Goal: Information Seeking & Learning: Learn about a topic

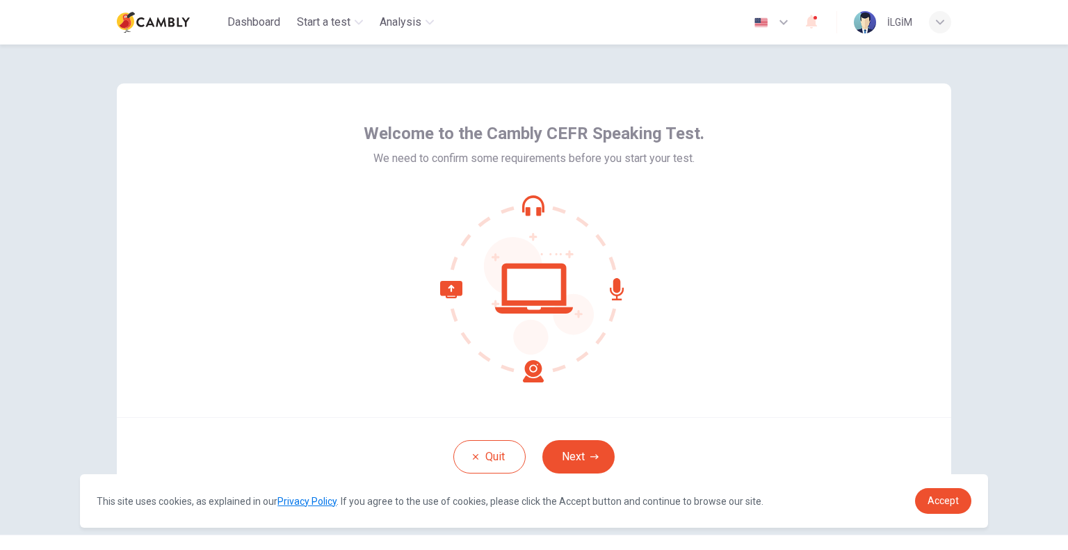
click at [961, 166] on div "Welcome to the Cambly CEFR Speaking Test. We need to confirm some requirements …" at bounding box center [534, 290] width 879 height 490
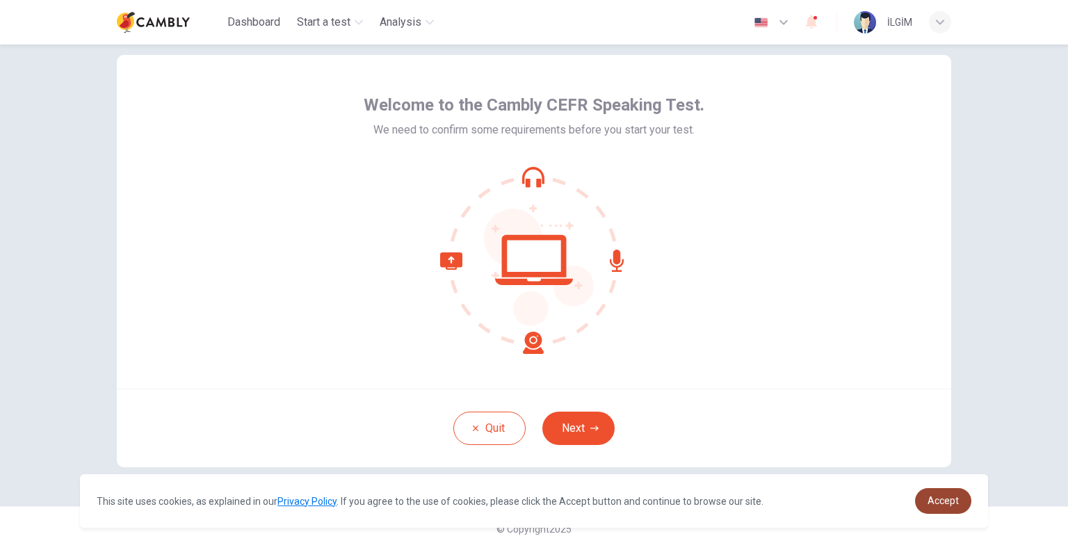
click at [946, 501] on span "Accept" at bounding box center [943, 500] width 31 height 11
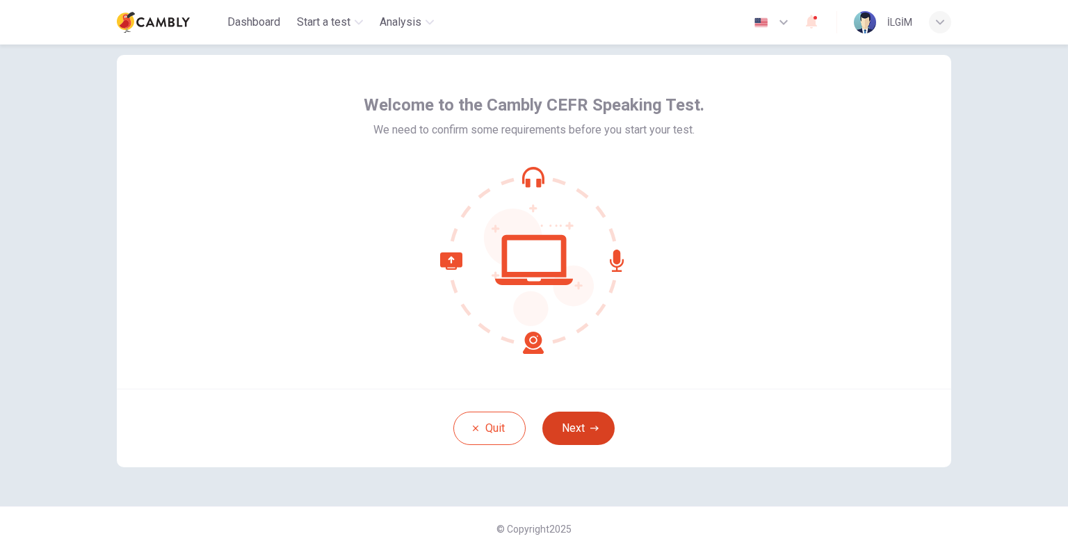
click at [561, 430] on button "Next" at bounding box center [579, 428] width 72 height 33
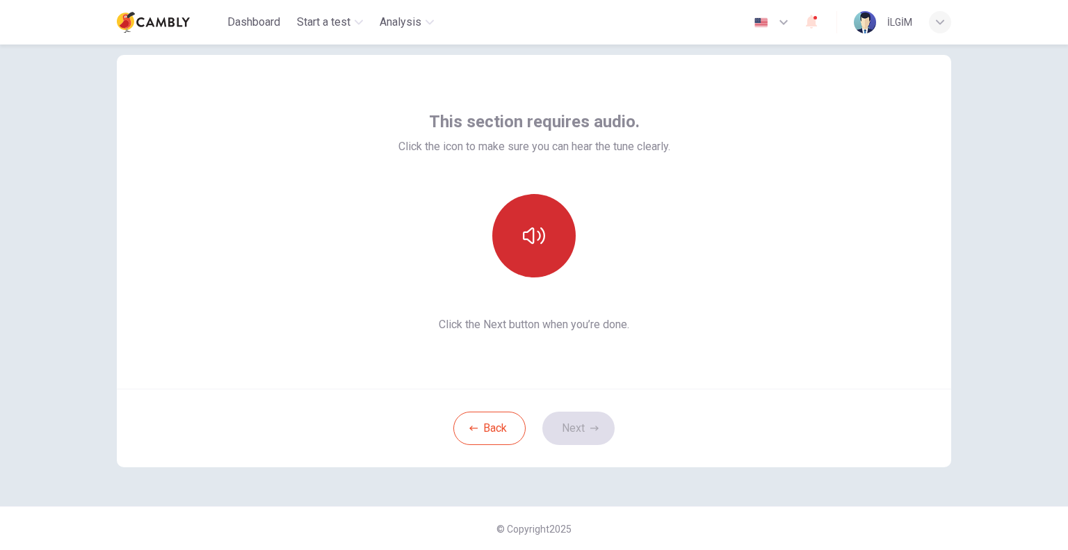
click at [527, 247] on button "button" at bounding box center [533, 235] width 83 height 83
click at [543, 250] on button "button" at bounding box center [533, 235] width 83 height 83
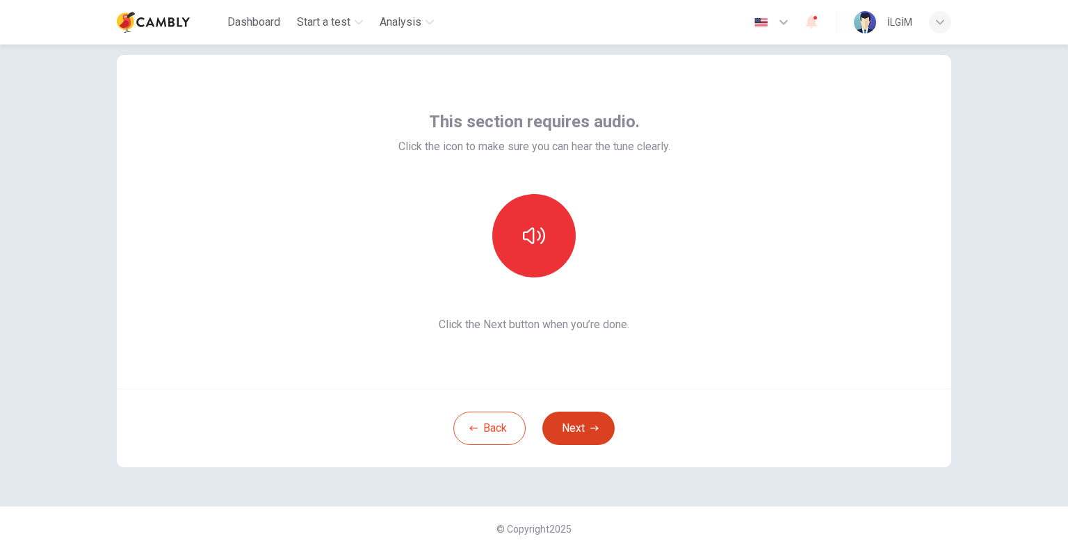
click at [587, 435] on button "Next" at bounding box center [579, 428] width 72 height 33
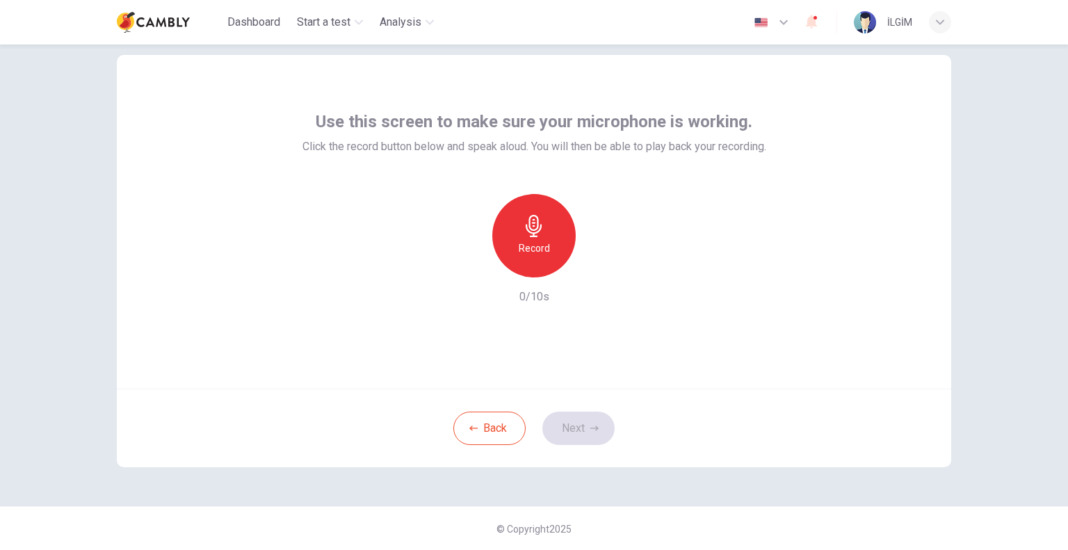
click at [526, 225] on icon "button" at bounding box center [534, 226] width 16 height 22
click at [534, 243] on h6 "Stop" at bounding box center [534, 248] width 21 height 17
click at [591, 266] on icon "button" at bounding box center [598, 266] width 14 height 14
click at [591, 425] on icon "button" at bounding box center [595, 428] width 8 height 8
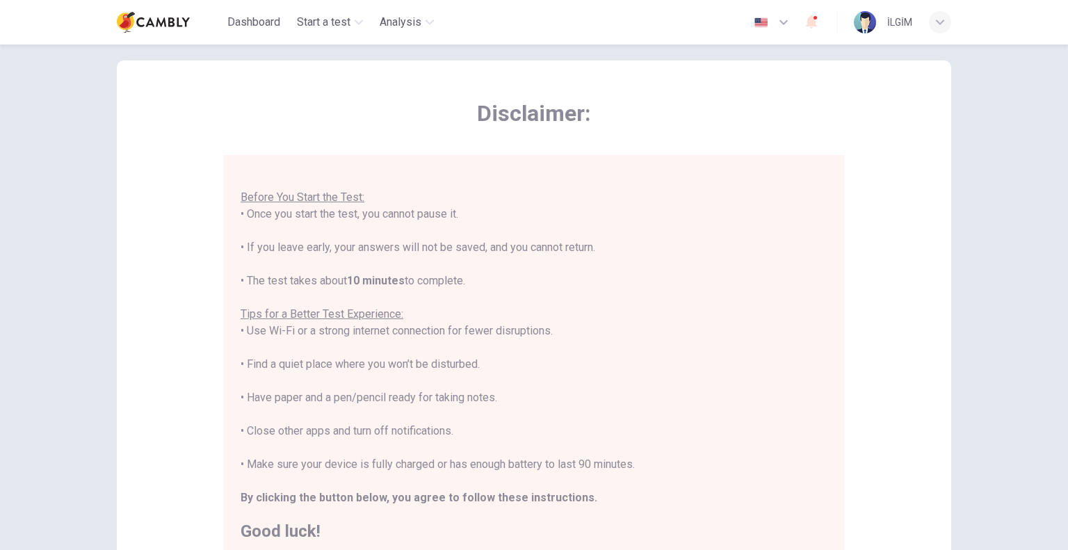
scroll to position [14, 0]
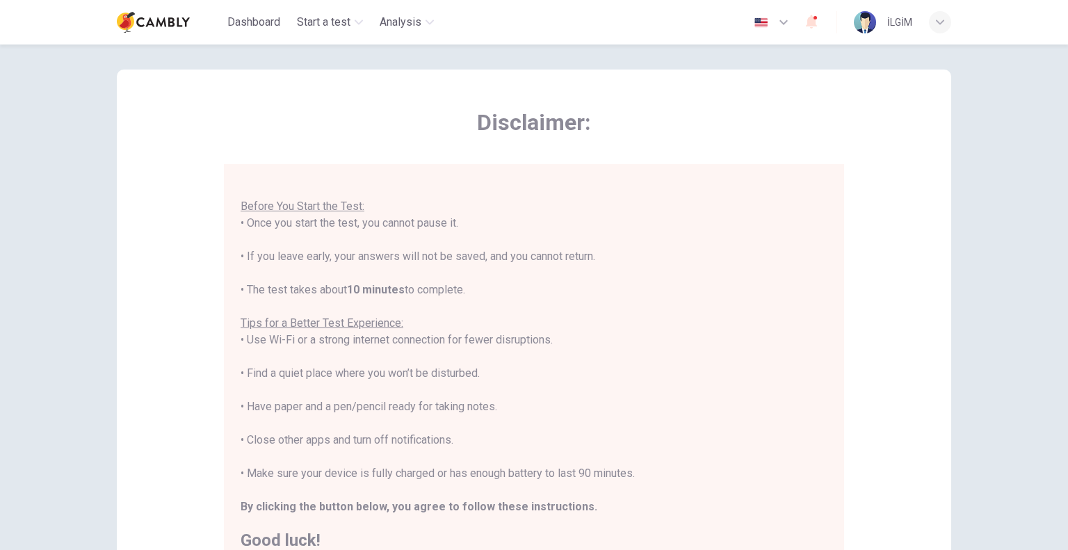
click at [776, 16] on icon "button" at bounding box center [784, 22] width 17 height 17
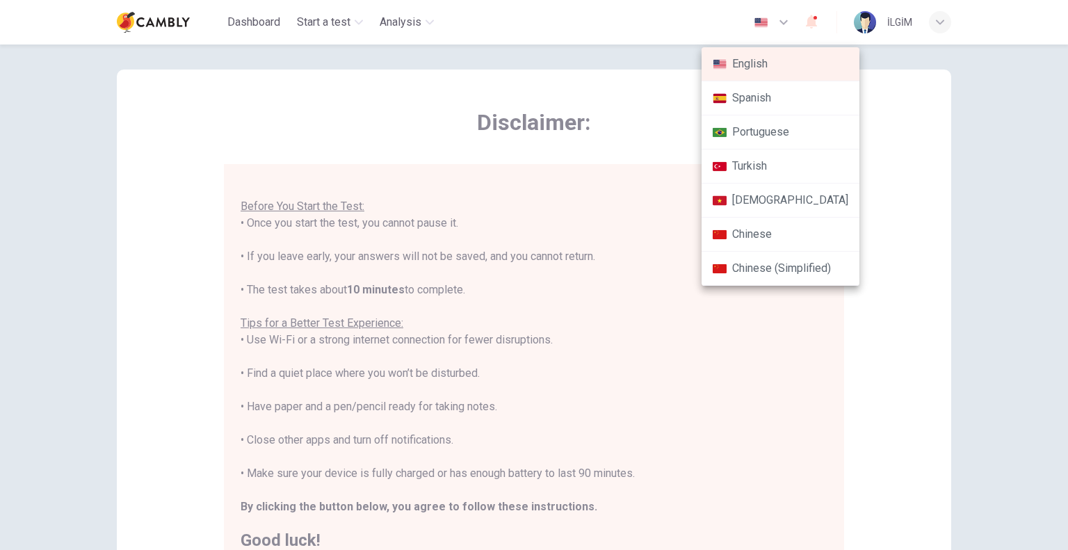
click at [766, 158] on li "Turkish" at bounding box center [781, 167] width 158 height 34
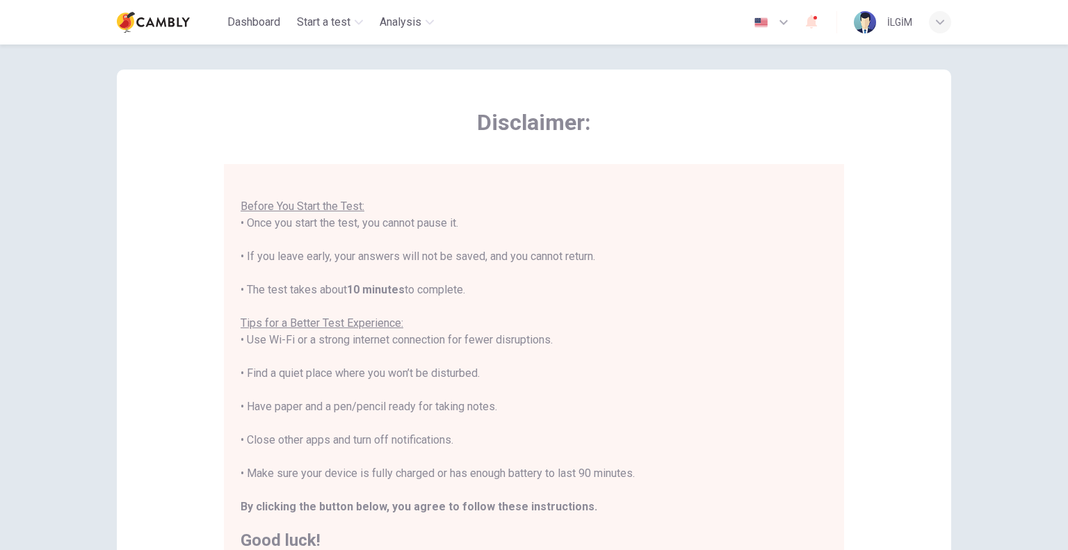
type input "**"
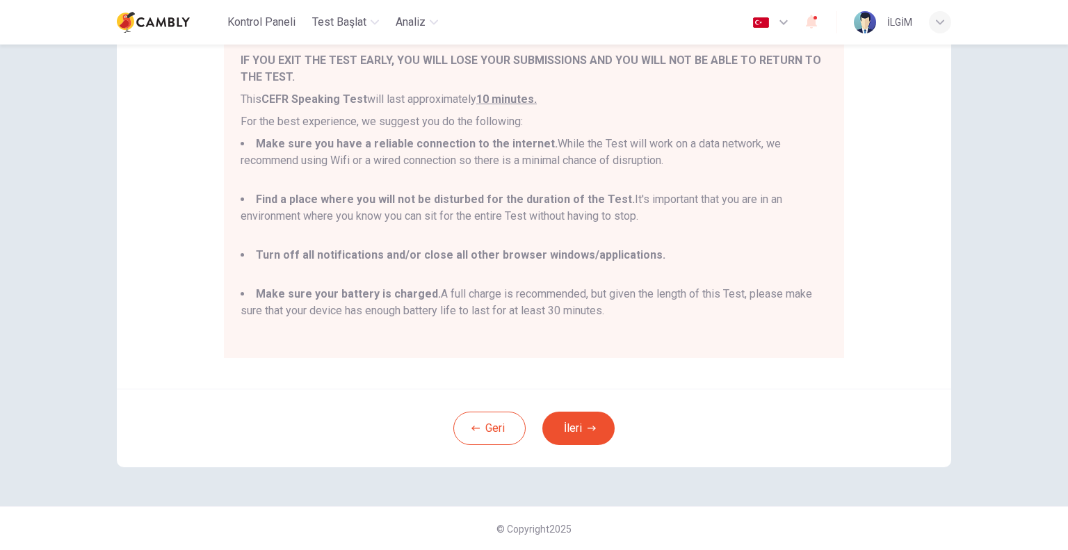
scroll to position [118, 0]
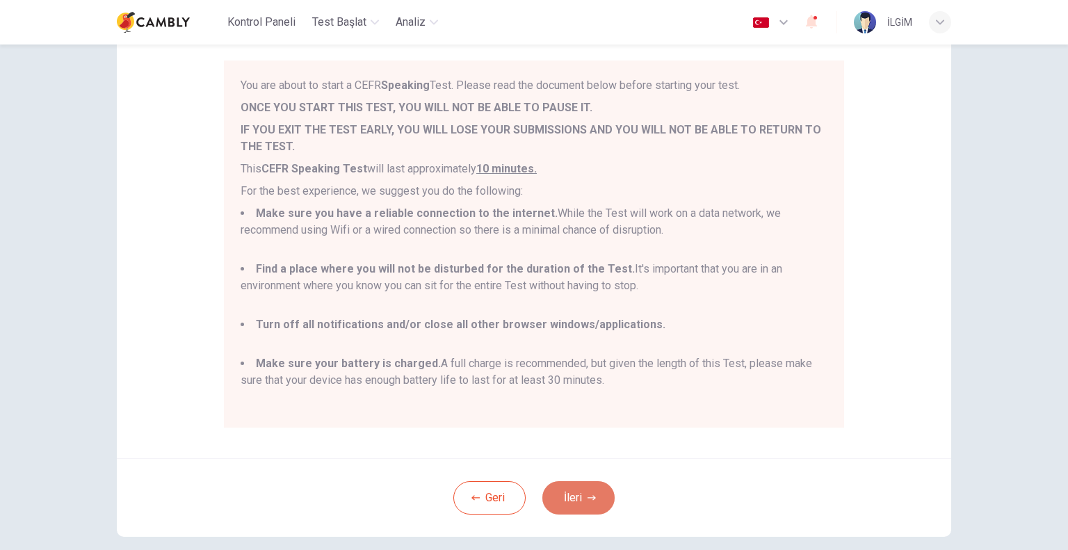
click at [595, 499] on button "İleri" at bounding box center [579, 497] width 72 height 33
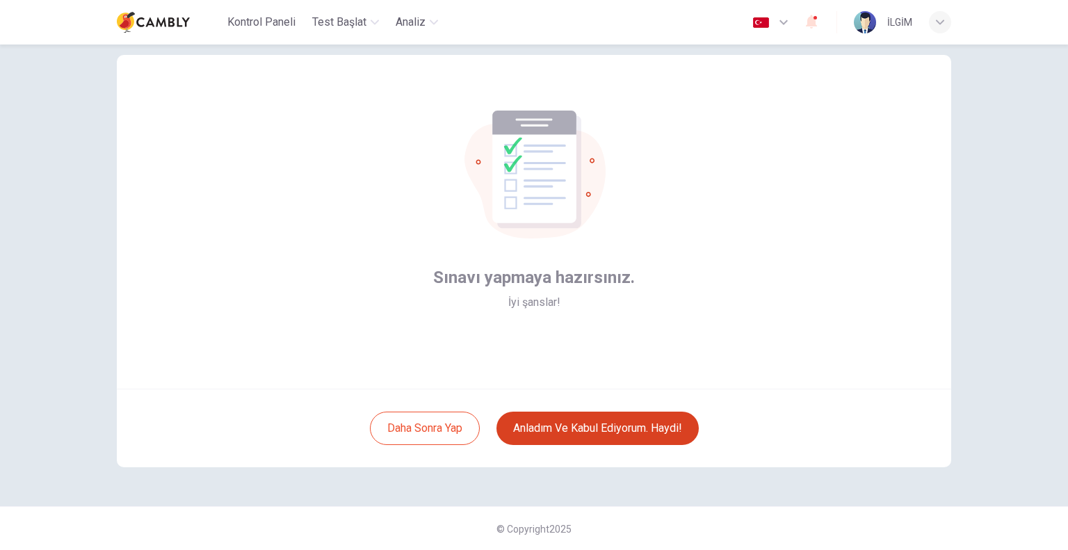
click at [632, 422] on button "Anladım ve kabul ediyorum. Haydi!" at bounding box center [598, 428] width 202 height 33
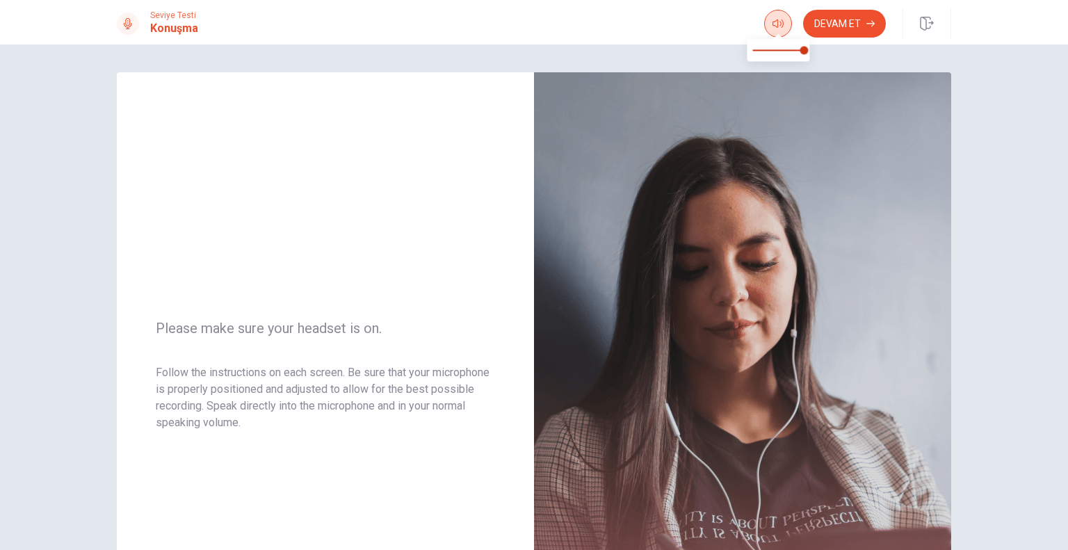
click at [771, 24] on button "button" at bounding box center [778, 24] width 28 height 28
click at [871, 91] on img at bounding box center [742, 375] width 417 height 607
click at [854, 25] on button "Devam Et" at bounding box center [844, 24] width 83 height 28
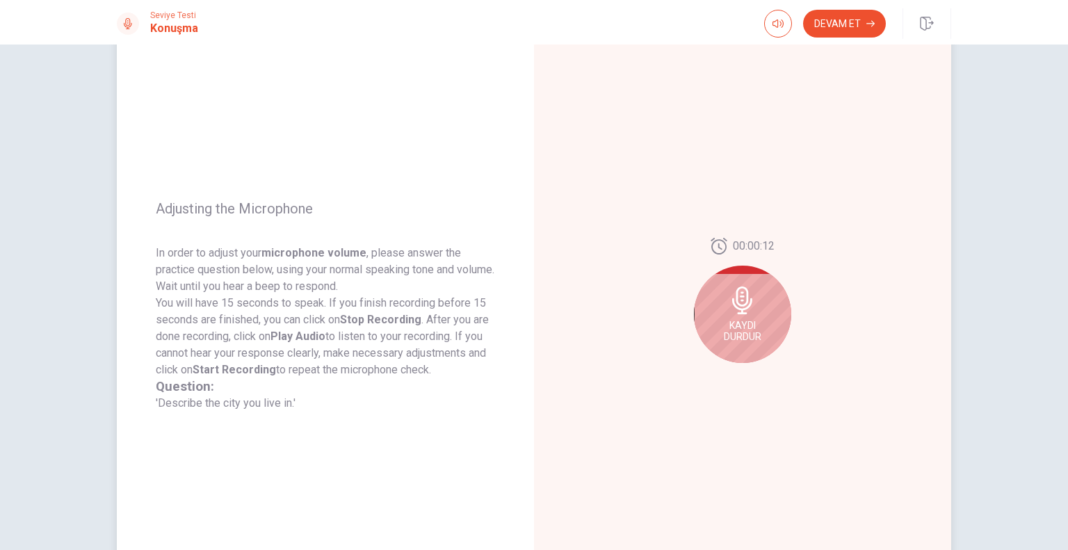
scroll to position [139, 0]
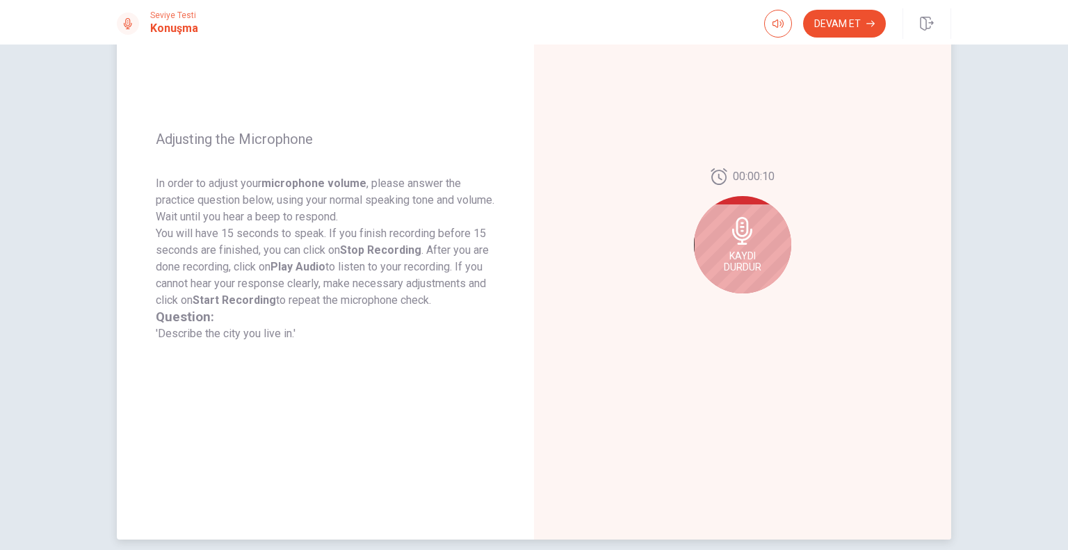
click at [757, 240] on div "Kaydı Durdur" at bounding box center [742, 244] width 97 height 97
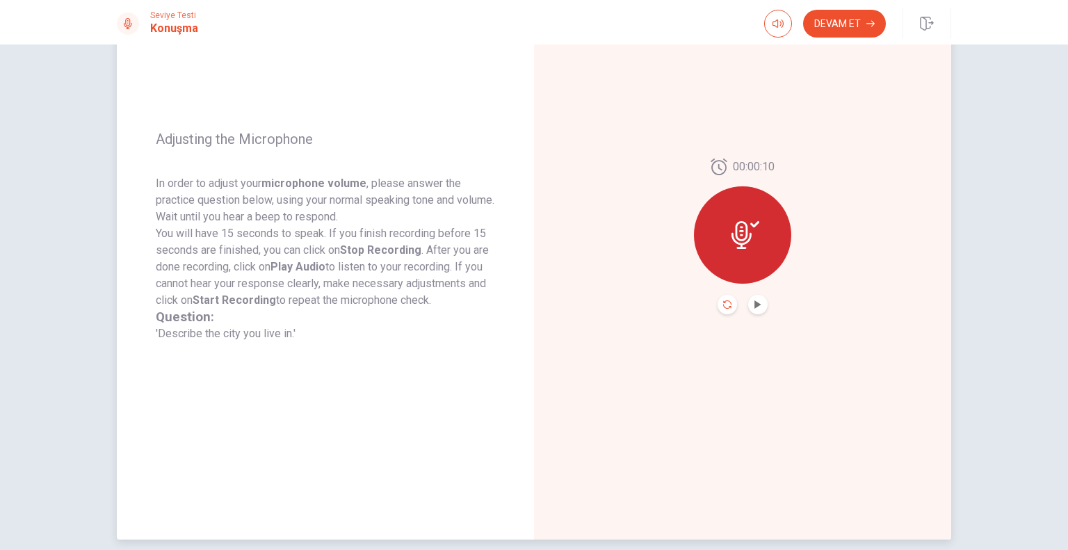
click at [726, 303] on icon "Record Again" at bounding box center [727, 305] width 8 height 8
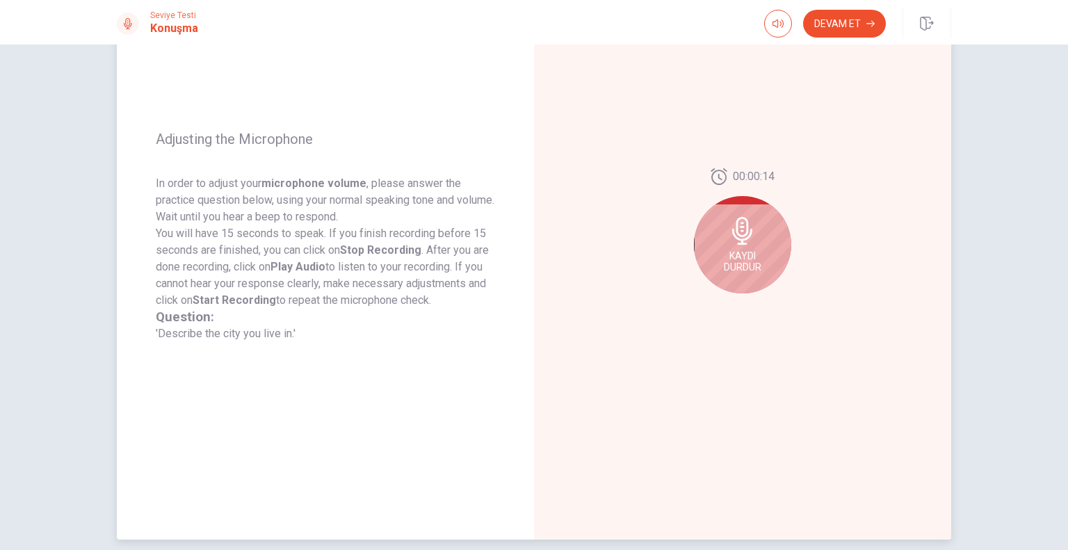
click at [694, 257] on div "Kaydı Durdur" at bounding box center [742, 244] width 97 height 97
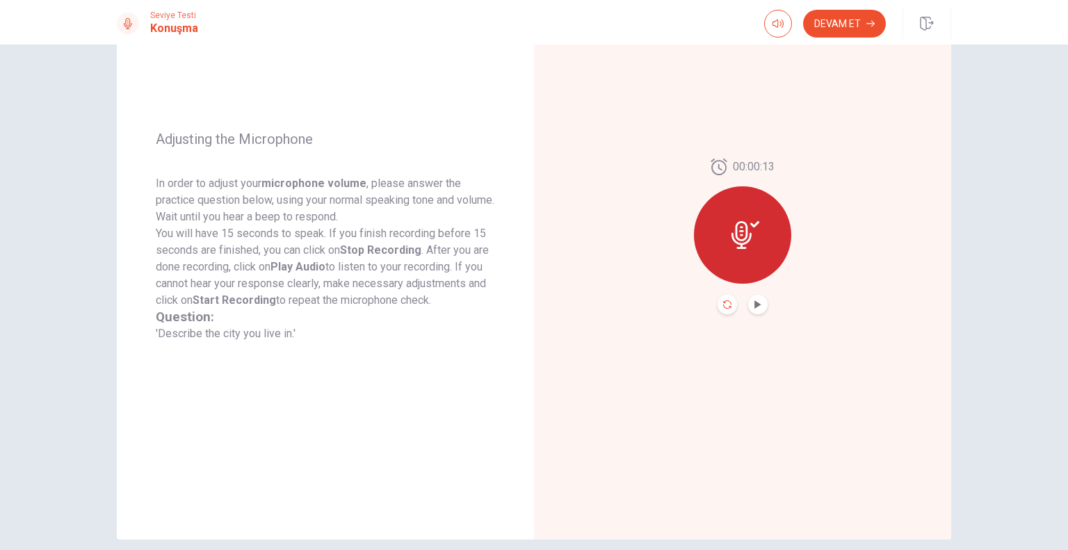
click at [726, 307] on icon "Record Again" at bounding box center [727, 305] width 8 height 8
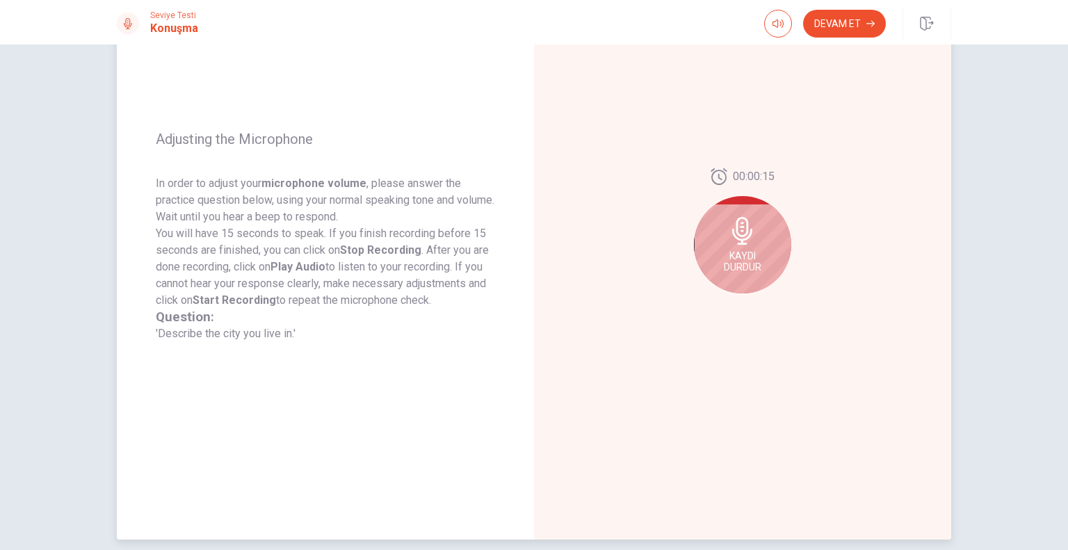
click at [746, 251] on span "Kaydı Durdur" at bounding box center [743, 261] width 38 height 22
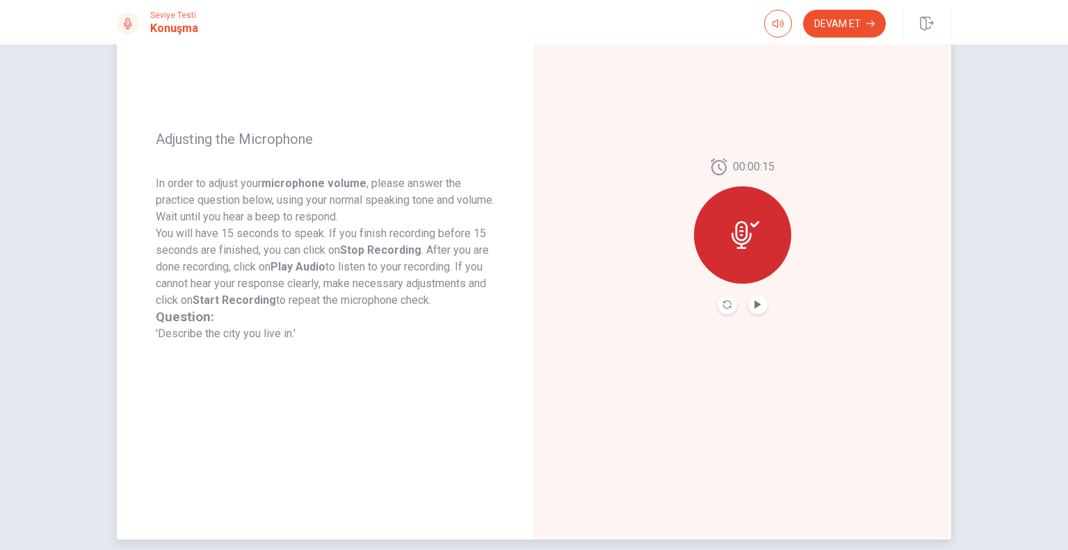
click at [739, 241] on icon at bounding box center [742, 235] width 20 height 28
click at [723, 307] on icon "Record Again" at bounding box center [727, 305] width 8 height 8
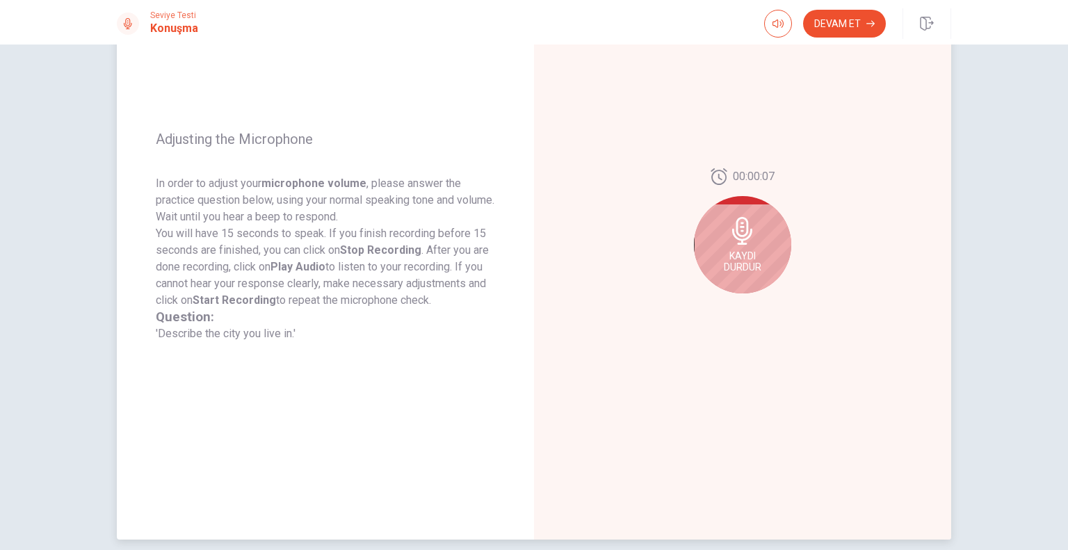
click at [746, 239] on icon at bounding box center [743, 231] width 28 height 28
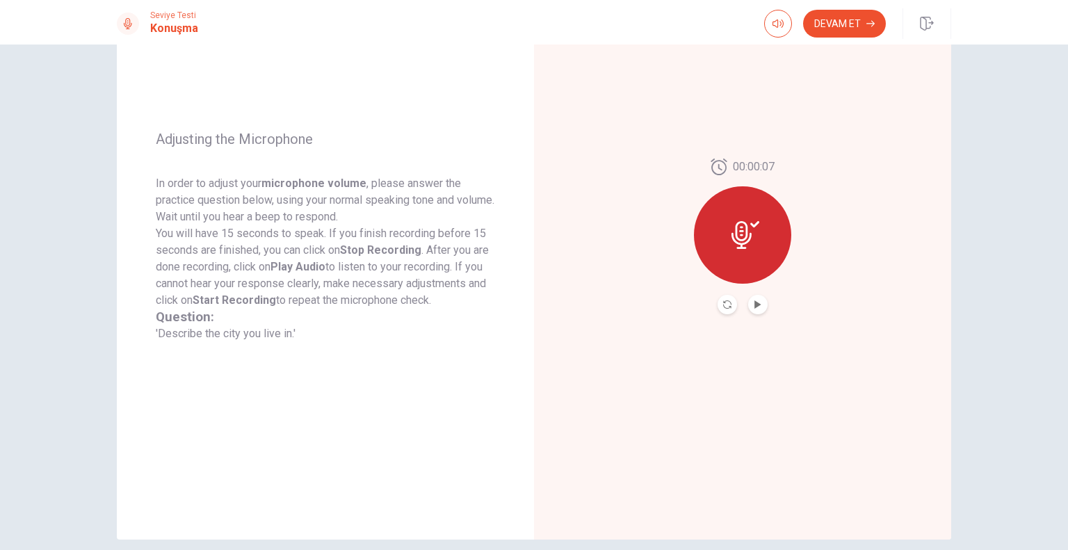
click at [760, 311] on button "Play Audio" at bounding box center [757, 304] width 19 height 19
click at [854, 21] on button "Devam Et" at bounding box center [844, 24] width 83 height 28
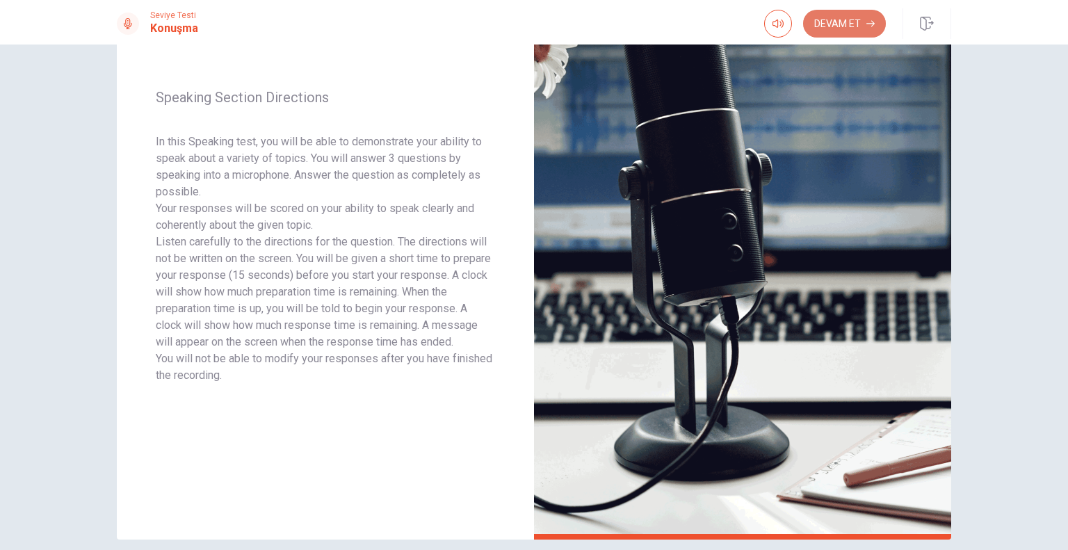
click at [841, 28] on button "Devam Et" at bounding box center [844, 24] width 83 height 28
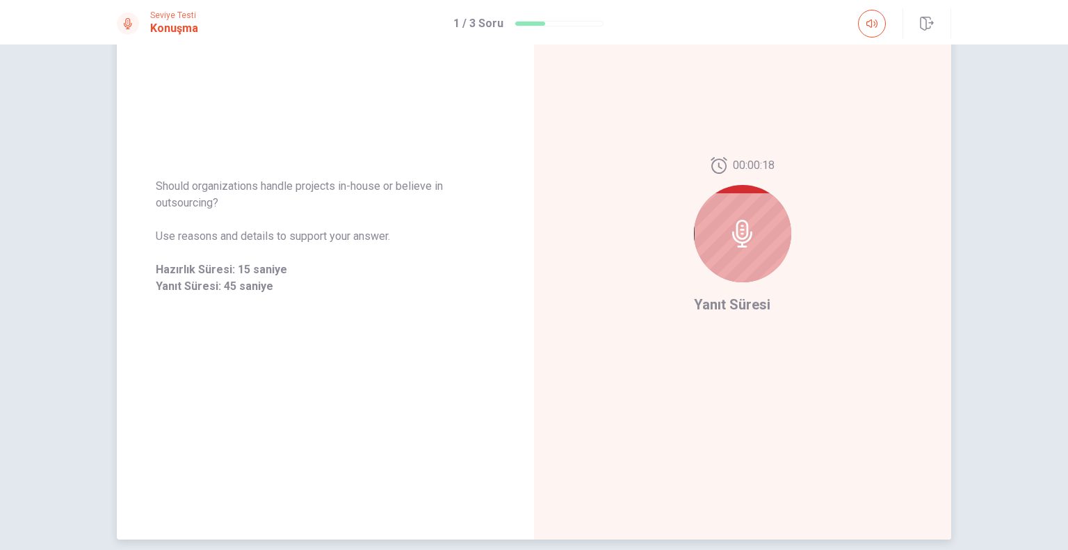
click at [765, 247] on div at bounding box center [742, 233] width 97 height 97
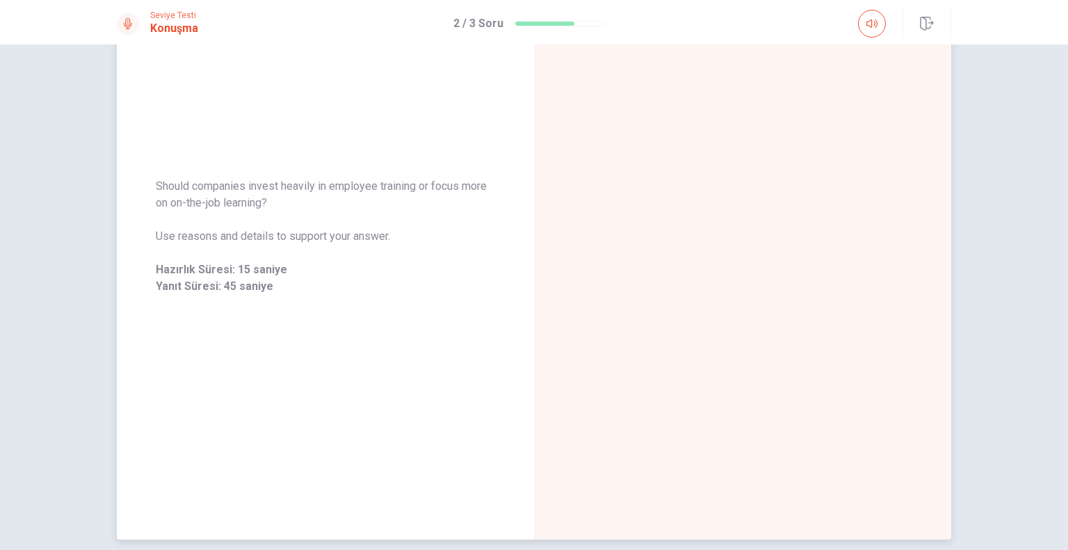
drag, startPoint x: 248, startPoint y: 186, endPoint x: 400, endPoint y: 190, distance: 151.7
click at [400, 190] on span "Should companies invest heavily in employee training or focus more on on-the-jo…" at bounding box center [325, 194] width 339 height 33
click at [923, 28] on icon "button" at bounding box center [927, 24] width 14 height 14
